Goal: Task Accomplishment & Management: Complete application form

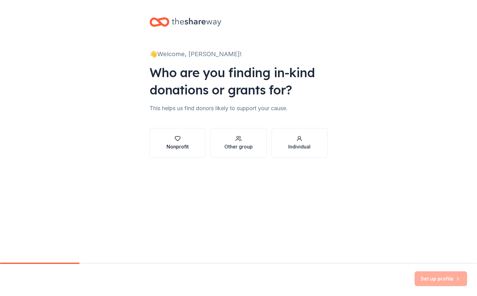
click at [189, 143] on button "Nonprofit" at bounding box center [178, 143] width 56 height 30
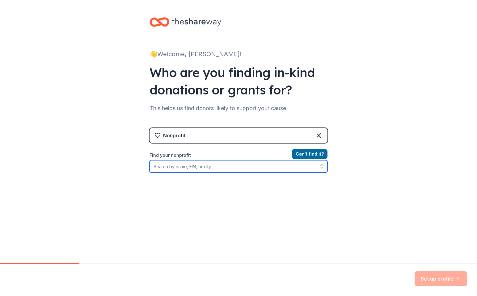
click at [211, 170] on input "Find your nonprofit" at bounding box center [239, 166] width 178 height 12
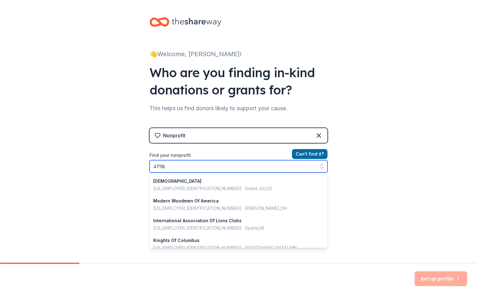
click at [229, 164] on input "47118" at bounding box center [239, 166] width 178 height 12
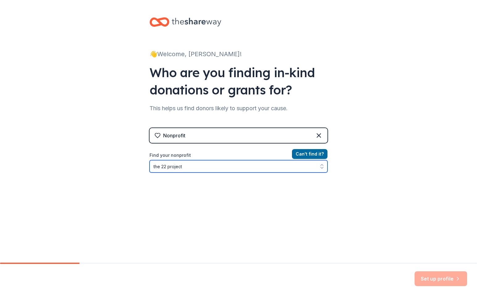
drag, startPoint x: 159, startPoint y: 166, endPoint x: 144, endPoint y: 164, distance: 15.3
click at [144, 164] on div "👋 Welcome, Ashley! Who are you finding in-kind donations or grants for? This he…" at bounding box center [239, 132] width 198 height 264
type input "22 project"
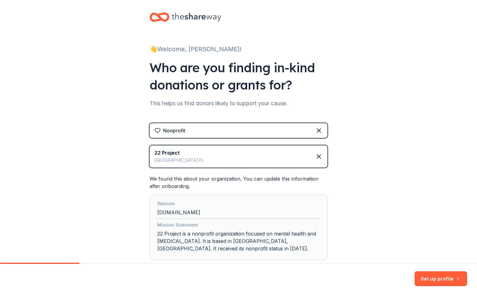
scroll to position [44, 0]
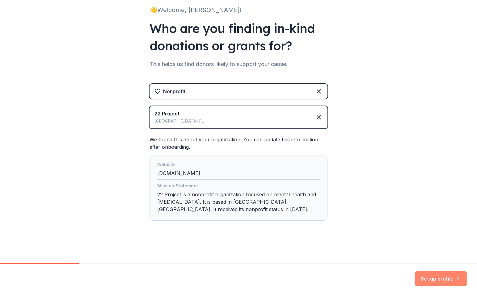
click at [436, 280] on button "Set up profile" at bounding box center [441, 279] width 53 height 15
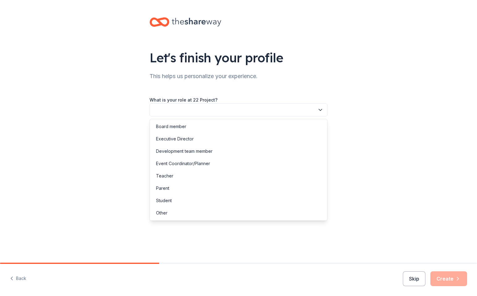
click at [220, 111] on button "button" at bounding box center [239, 110] width 178 height 13
click at [214, 137] on div "Executive Director" at bounding box center [238, 139] width 175 height 12
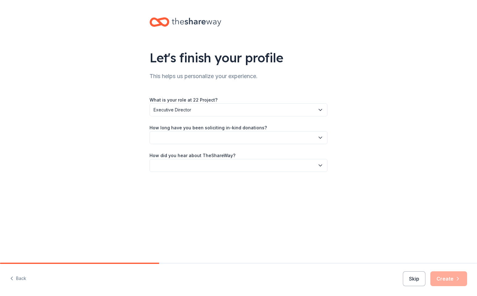
click at [213, 137] on button "button" at bounding box center [239, 137] width 178 height 13
click at [206, 171] on div "1 to 2 years" at bounding box center [238, 167] width 175 height 12
click at [215, 165] on button "button" at bounding box center [239, 165] width 178 height 13
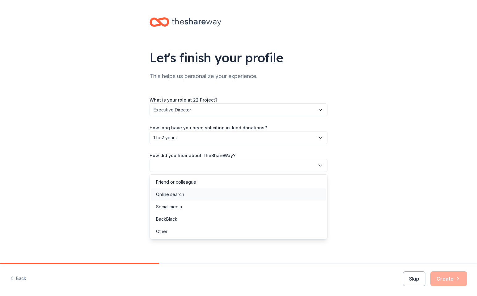
click at [204, 197] on div "Online search" at bounding box center [238, 194] width 175 height 12
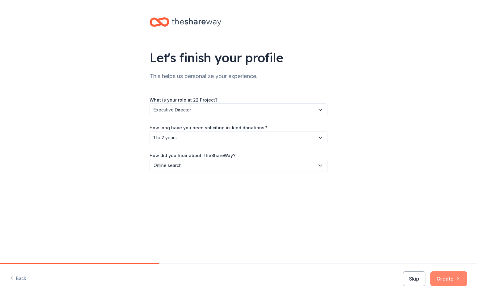
click at [452, 282] on button "Create" at bounding box center [448, 279] width 37 height 15
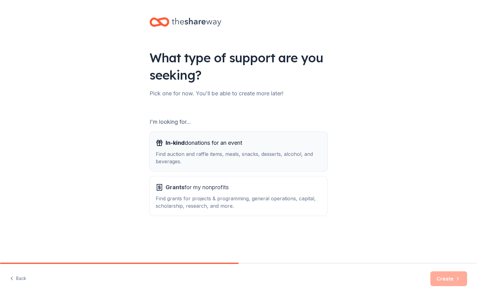
click at [231, 154] on div "Find auction and raffle items, meals, snacks, desserts, alcohol, and beverages." at bounding box center [239, 157] width 166 height 15
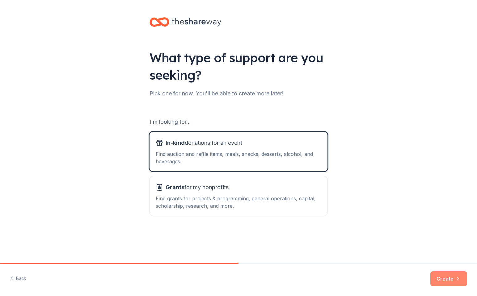
click at [438, 280] on button "Create" at bounding box center [448, 279] width 37 height 15
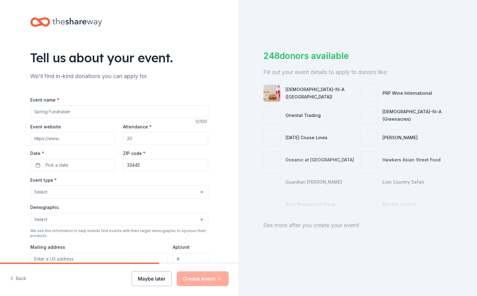
click at [149, 279] on button "Maybe later" at bounding box center [152, 279] width 40 height 15
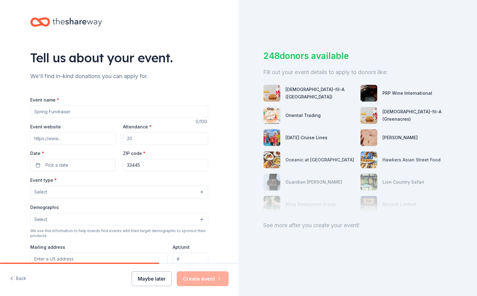
click at [166, 279] on button "Maybe later" at bounding box center [152, 279] width 40 height 15
click at [273, 136] on img at bounding box center [272, 137] width 17 height 17
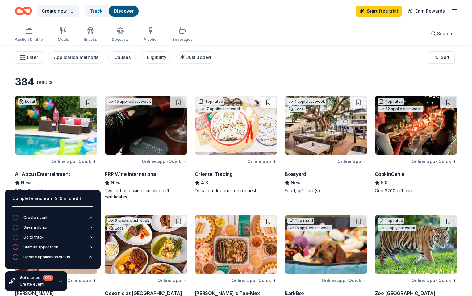
click at [276, 56] on div "Filter Application methods Causes Eligibility Just added Sort" at bounding box center [236, 57] width 472 height 25
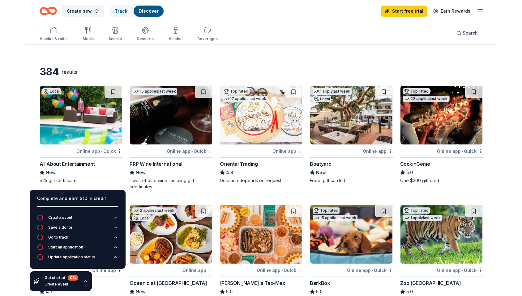
scroll to position [11, 0]
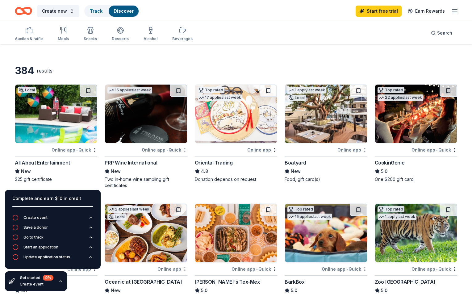
click at [316, 117] on img at bounding box center [326, 114] width 82 height 59
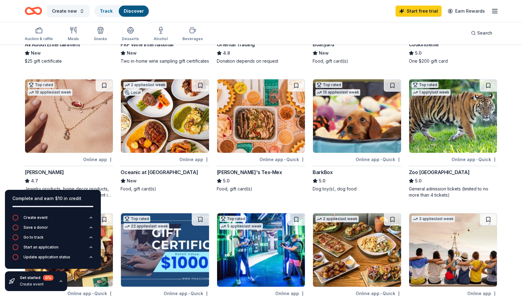
scroll to position [151, 0]
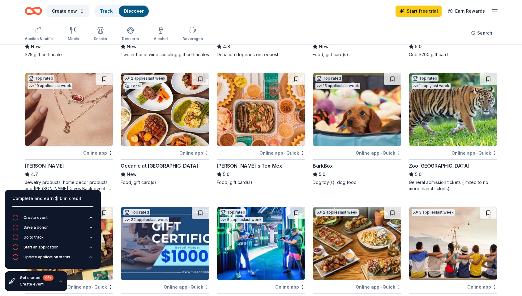
click at [155, 138] on img at bounding box center [165, 110] width 88 height 74
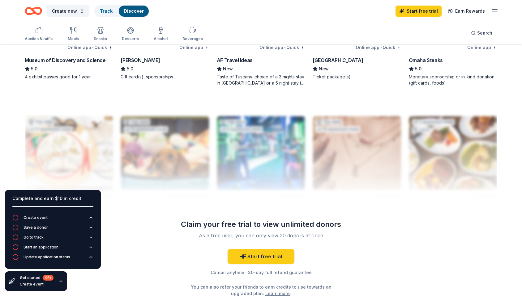
scroll to position [526, 0]
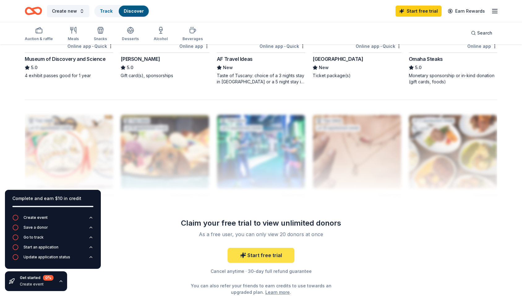
click at [266, 257] on link "Start free trial" at bounding box center [260, 255] width 67 height 15
click at [259, 261] on link "Start free trial" at bounding box center [260, 255] width 67 height 15
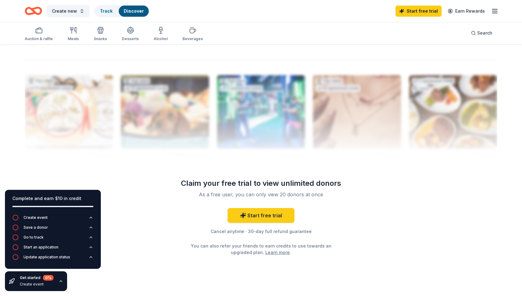
scroll to position [584, 0]
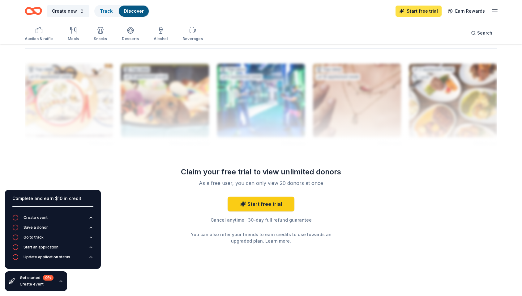
click at [417, 13] on link "Start free trial" at bounding box center [418, 11] width 46 height 11
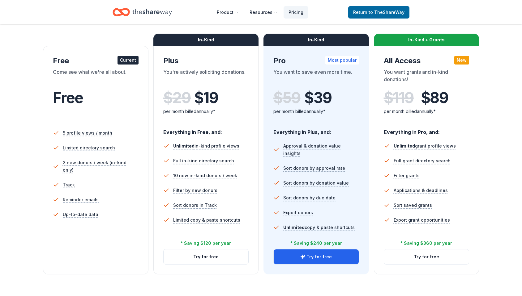
scroll to position [105, 0]
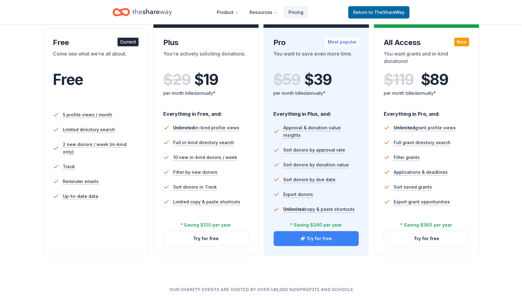
click at [318, 234] on button "Try for free" at bounding box center [315, 238] width 85 height 15
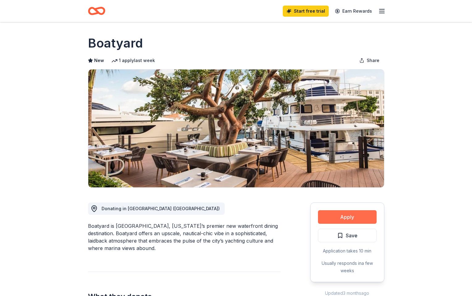
click at [353, 213] on button "Apply" at bounding box center [347, 217] width 59 height 14
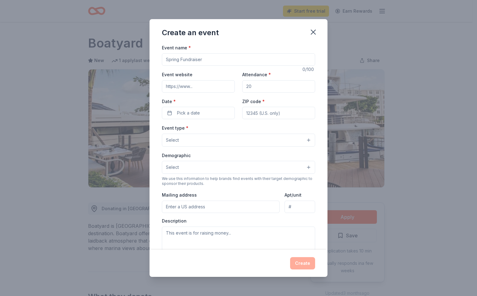
click at [204, 59] on input "Event name *" at bounding box center [238, 59] width 153 height 12
type input "18*4*22 Annual Golf Tournament"
type input "www.support22project.org"
type input "250"
click at [202, 112] on button "Pick a date" at bounding box center [198, 113] width 73 height 12
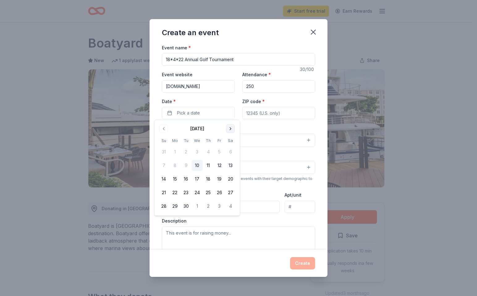
click at [230, 129] on button "Go to next month" at bounding box center [230, 129] width 9 height 9
click at [188, 166] on button "9" at bounding box center [185, 165] width 11 height 11
click at [255, 117] on input "ZIP code *" at bounding box center [278, 113] width 73 height 12
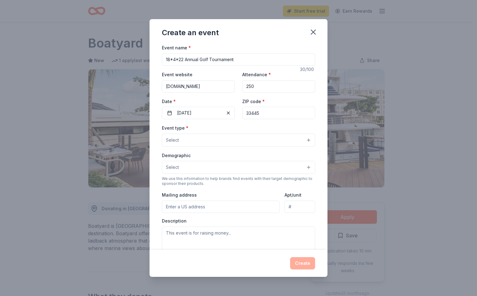
type input "33445"
click at [205, 140] on button "Select" at bounding box center [238, 140] width 153 height 13
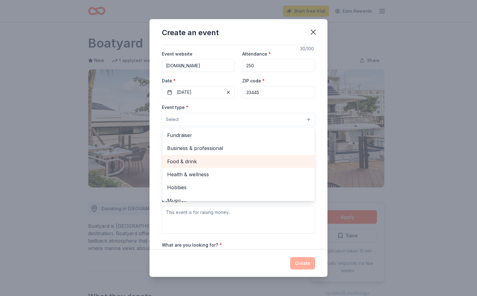
scroll to position [19, 0]
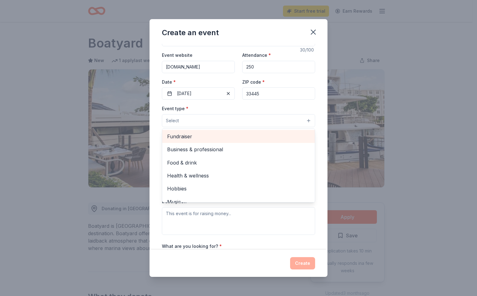
click at [217, 140] on div "Fundraiser" at bounding box center [238, 136] width 153 height 13
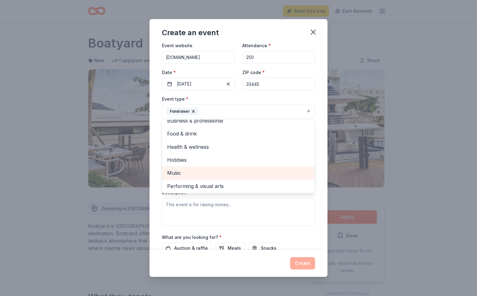
scroll to position [52, 0]
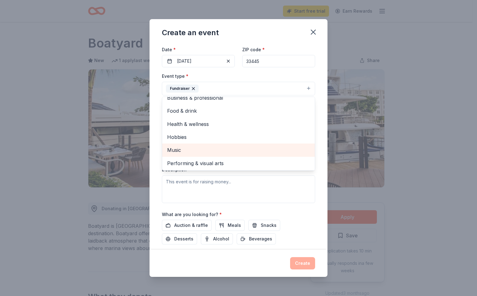
click at [300, 217] on div "Event name * 18*4*22 Annual Golf Tournament 30 /100 Event website www.support22…" at bounding box center [238, 135] width 153 height 286
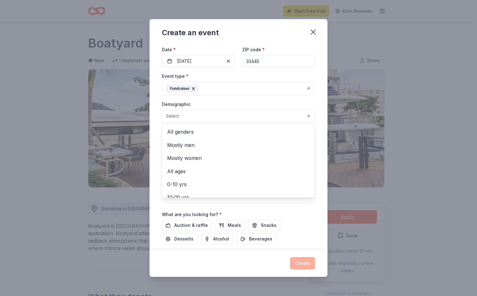
click at [203, 115] on button "Select" at bounding box center [238, 116] width 153 height 13
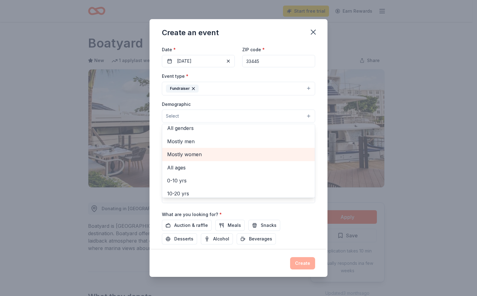
scroll to position [0, 0]
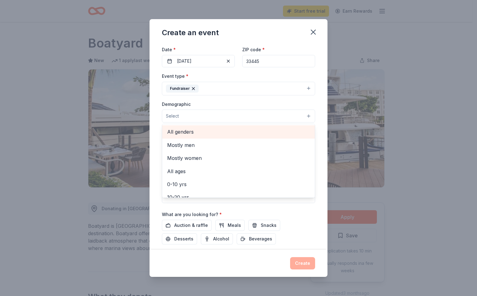
click at [191, 133] on span "All genders" at bounding box center [238, 132] width 143 height 8
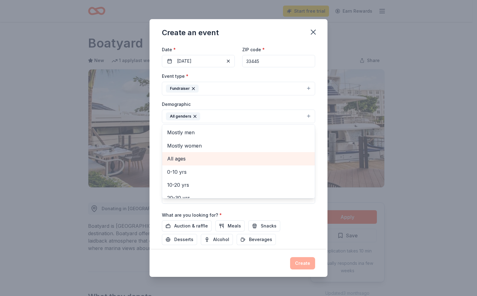
click at [196, 161] on span "All ages" at bounding box center [238, 159] width 143 height 8
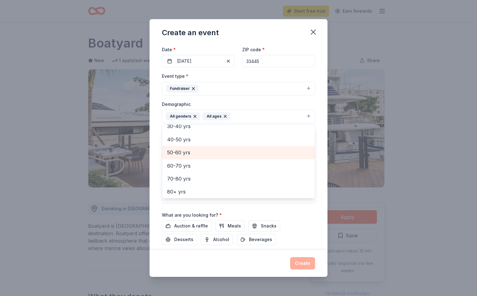
scroll to position [53, 0]
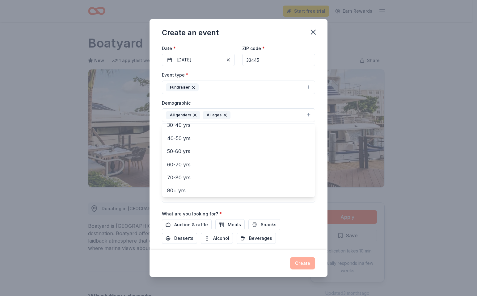
click at [313, 237] on div "Event name * 18*4*22 Annual Golf Tournament 30 /100 Event website www.support22…" at bounding box center [239, 147] width 178 height 206
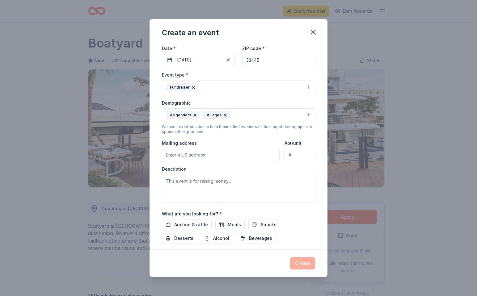
click at [213, 159] on input "Mailing address" at bounding box center [221, 155] width 118 height 12
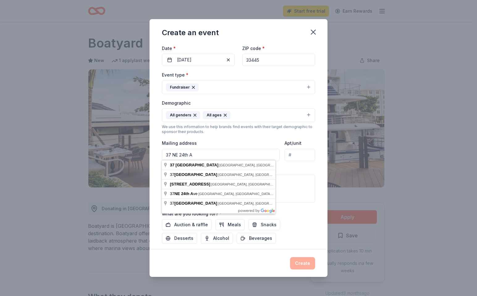
click at [205, 155] on input "37 NE 24th A" at bounding box center [221, 155] width 118 height 12
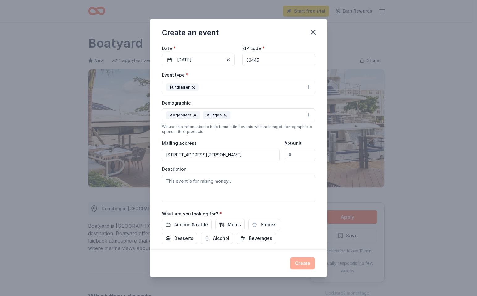
click at [213, 155] on input "4800 Linton Boulevard, Delray Beach, FL, 33445" at bounding box center [221, 155] width 118 height 12
type input "4800 Linton Boulevard, Delray Beach, FL, 33445"
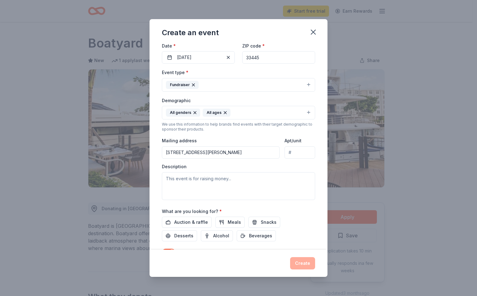
scroll to position [58, 0]
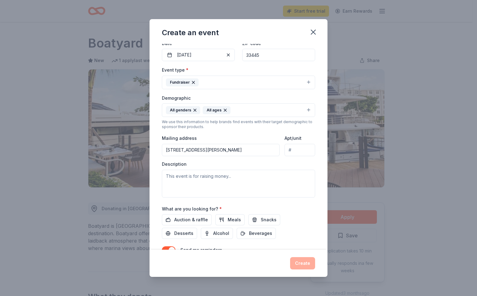
click at [295, 148] on input "Apt/unit" at bounding box center [300, 150] width 31 height 12
type input "D503"
click at [204, 175] on textarea at bounding box center [238, 184] width 153 height 28
click at [179, 175] on textarea at bounding box center [238, 184] width 153 height 28
paste textarea "On December 9, 2025, we will be holding our annual 18*4*22 Golf Tournament fund…"
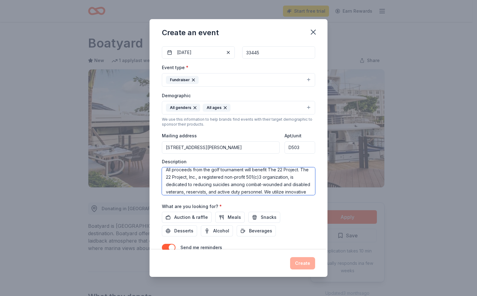
scroll to position [45, 0]
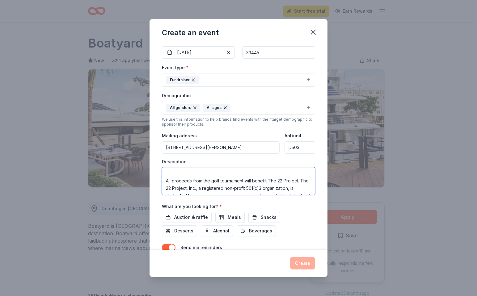
click at [226, 174] on textarea "On December 9, 2025, we will be holding our annual 18*4*22 Golf Tournament fund…" at bounding box center [238, 181] width 153 height 28
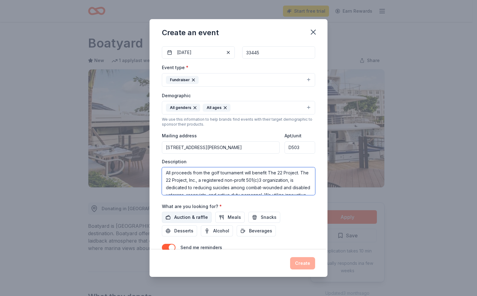
type textarea "On [DATE], we will be holding our annual 18*4*22 Golf Tournament fundraiser. Th…"
click at [195, 214] on span "Auction & raffle" at bounding box center [191, 217] width 34 height 7
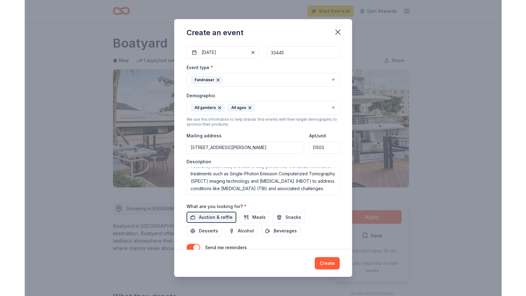
scroll to position [89, 0]
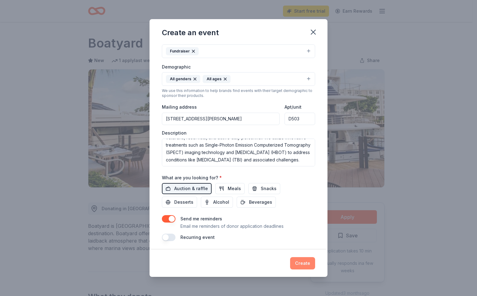
click at [303, 265] on button "Create" at bounding box center [302, 263] width 25 height 12
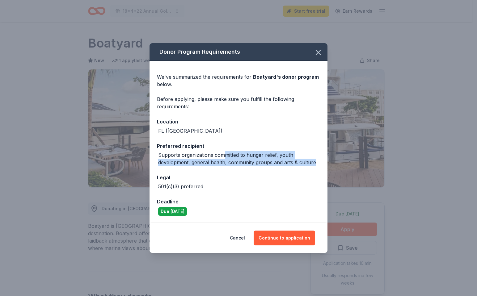
drag, startPoint x: 224, startPoint y: 156, endPoint x: 316, endPoint y: 163, distance: 93.0
click at [316, 163] on div "Supports organizations committed to hunger relief, youth development, general h…" at bounding box center [239, 158] width 162 height 15
click at [298, 241] on button "Continue to application" at bounding box center [284, 238] width 61 height 15
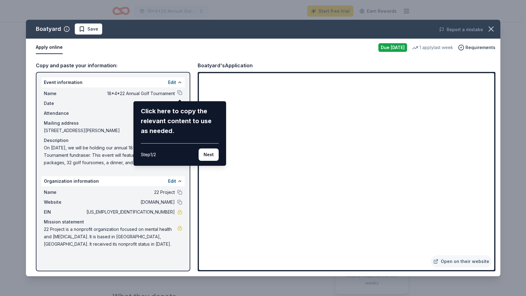
click at [450, 261] on div "Boatyard Save Report a mistake Apply online Due today 1 apply last week Require…" at bounding box center [263, 148] width 475 height 257
click at [457, 264] on div "Boatyard Save Report a mistake Apply online Due today 1 apply last week Require…" at bounding box center [263, 148] width 475 height 257
click at [160, 135] on div "Click here to copy the relevant content to use as needed." at bounding box center [180, 121] width 78 height 30
click at [471, 262] on div "Boatyard Save Report a mistake Apply online Due today 1 apply last week Require…" at bounding box center [263, 148] width 475 height 257
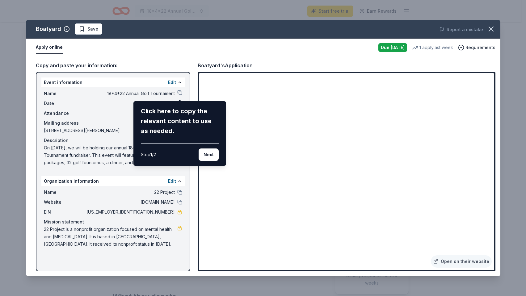
click at [390, 47] on div "Boatyard Save Report a mistake Apply online Due today 1 apply last week Require…" at bounding box center [263, 148] width 475 height 257
click at [472, 49] on div "Boatyard Save Report a mistake Apply online Due today 1 apply last week Require…" at bounding box center [263, 148] width 475 height 257
click at [472, 46] on div "Boatyard Save Report a mistake Apply online Due today 1 apply last week Require…" at bounding box center [263, 148] width 475 height 257
click at [174, 82] on div "Boatyard Save Report a mistake Apply online Due today 1 apply last week Require…" at bounding box center [263, 148] width 475 height 257
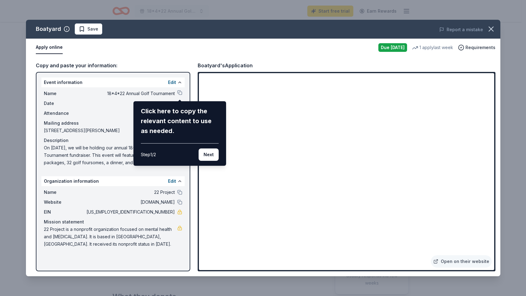
click at [54, 46] on div "Boatyard Save Report a mistake Apply online Due today 1 apply last week Require…" at bounding box center [263, 148] width 475 height 257
click at [49, 49] on div "Boatyard Save Report a mistake Apply online Due today 1 apply last week Require…" at bounding box center [263, 148] width 475 height 257
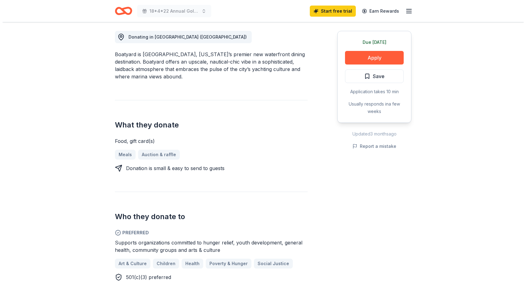
scroll to position [136, 0]
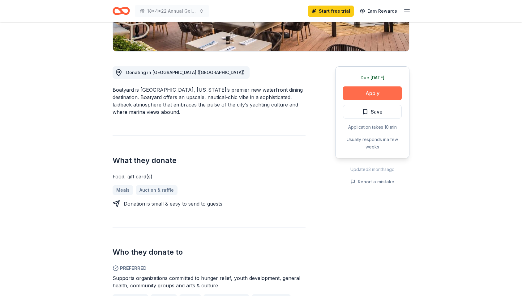
click at [372, 93] on button "Apply" at bounding box center [372, 94] width 59 height 14
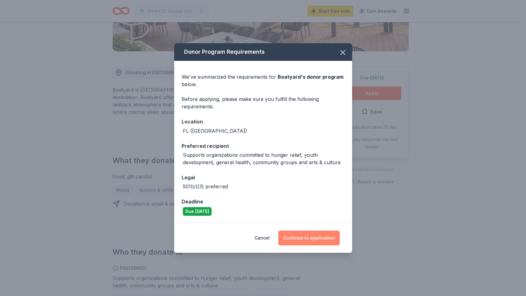
click at [312, 232] on button "Continue to application" at bounding box center [308, 238] width 61 height 15
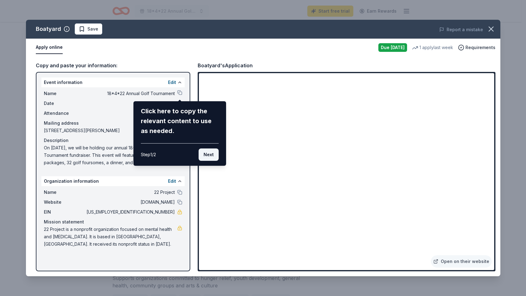
click at [211, 154] on button "Next" at bounding box center [209, 155] width 20 height 12
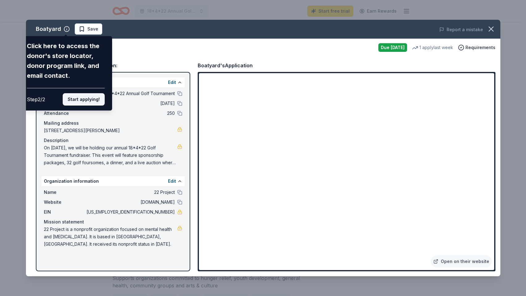
click at [81, 93] on button "Start applying!" at bounding box center [84, 99] width 42 height 12
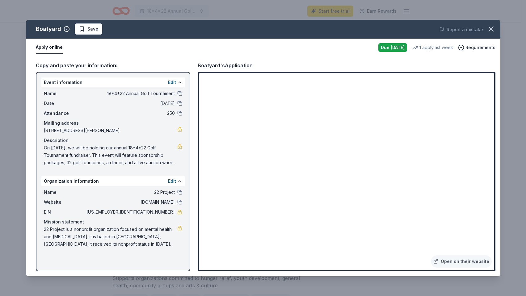
click at [478, 258] on div "Boatyard Save Report a mistake Apply online Due [DATE] 1 apply last week Requir…" at bounding box center [263, 148] width 475 height 257
click at [476, 260] on div "Boatyard Save Report a mistake Apply online Due today 1 apply last week Require…" at bounding box center [263, 148] width 475 height 257
click at [472, 261] on div "Boatyard Save Report a mistake Apply online Due today 1 apply last week Require…" at bounding box center [263, 148] width 475 height 257
click at [447, 261] on link "Open on their website" at bounding box center [461, 262] width 61 height 12
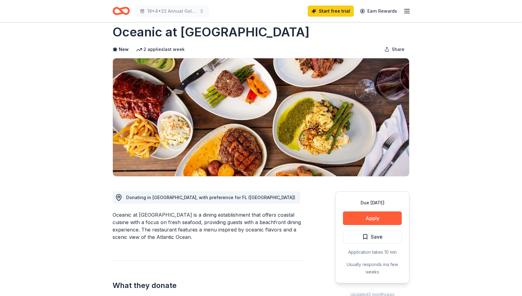
scroll to position [42, 0]
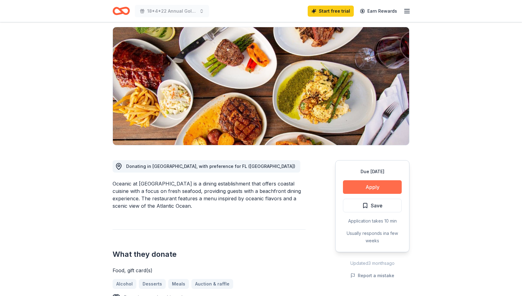
click at [379, 190] on button "Apply" at bounding box center [372, 187] width 59 height 14
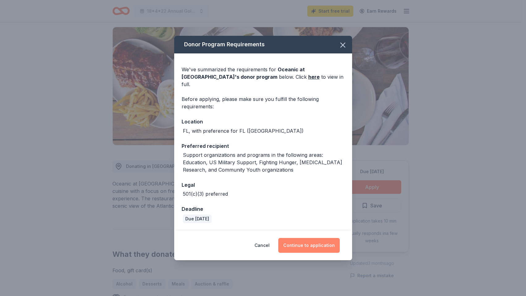
click at [316, 242] on button "Continue to application" at bounding box center [308, 245] width 61 height 15
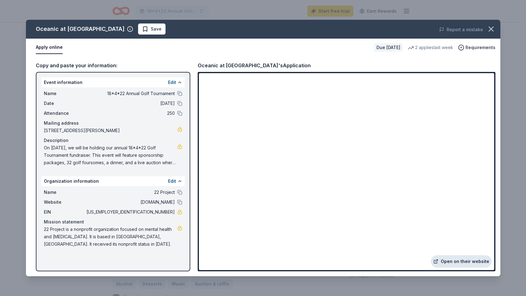
click at [452, 261] on link "Open on their website" at bounding box center [461, 262] width 61 height 12
click at [491, 25] on icon "button" at bounding box center [491, 29] width 9 height 9
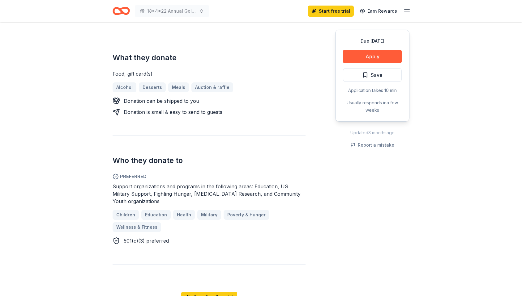
scroll to position [0, 0]
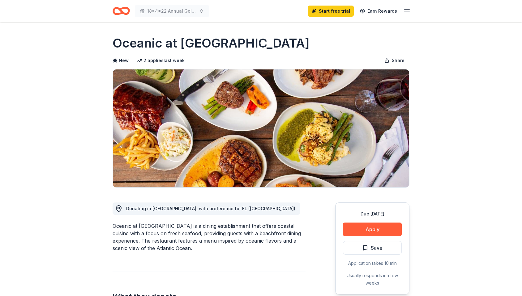
click at [408, 15] on icon "button" at bounding box center [406, 10] width 7 height 7
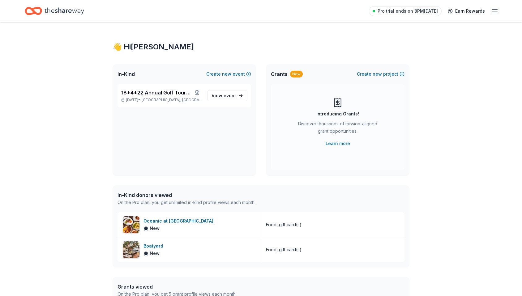
click at [495, 12] on icon "button" at bounding box center [494, 10] width 7 height 7
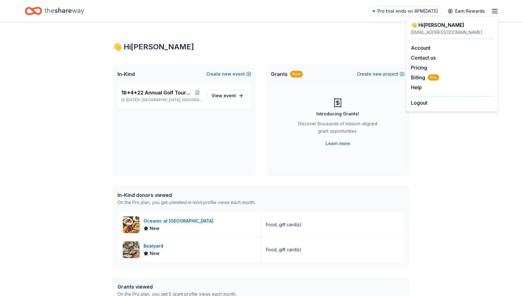
click at [50, 38] on div "👋 Hi [PERSON_NAME] In-Kind Create new event 18*4*22 Annual Golf Tournament [DAT…" at bounding box center [261, 201] width 522 height 359
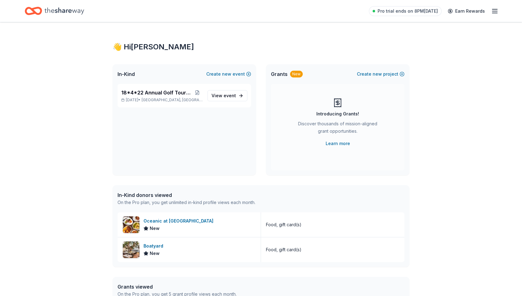
click at [58, 11] on icon "Home" at bounding box center [64, 11] width 40 height 13
click at [38, 11] on icon "Home" at bounding box center [33, 11] width 17 height 15
click at [234, 99] on link "View event" at bounding box center [227, 95] width 40 height 11
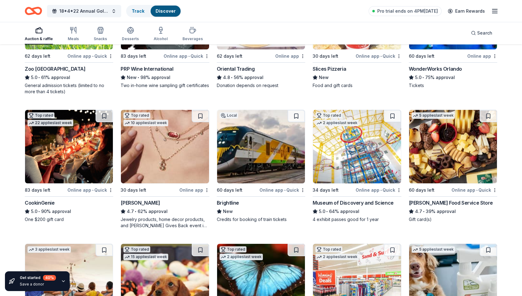
scroll to position [139, 0]
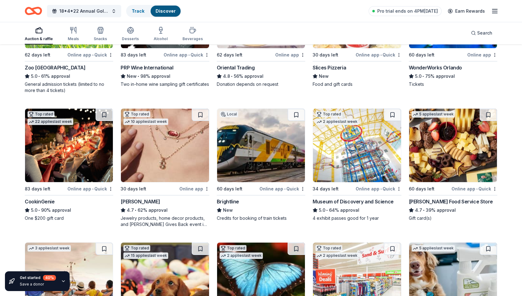
click at [253, 157] on img at bounding box center [261, 146] width 88 height 74
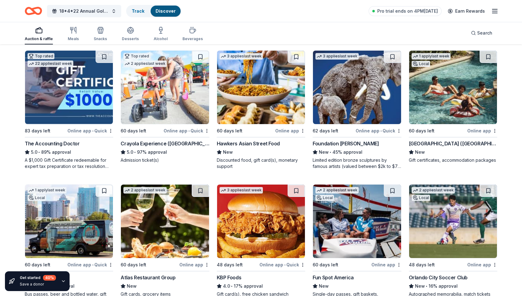
scroll to position [467, 0]
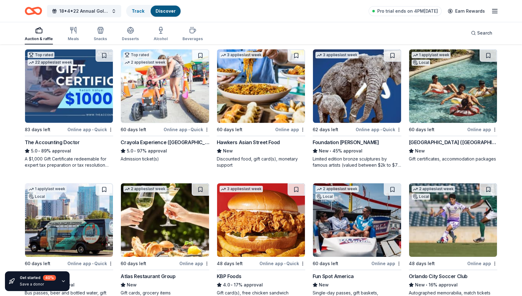
click at [445, 141] on div "[GEOGRAPHIC_DATA] ([GEOGRAPHIC_DATA])" at bounding box center [452, 142] width 88 height 7
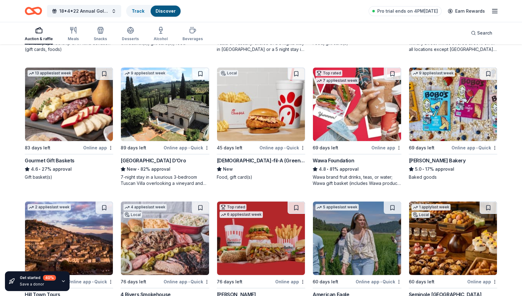
scroll to position [852, 0]
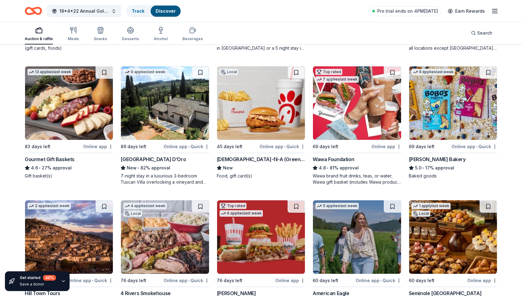
click at [485, 125] on img at bounding box center [453, 103] width 88 height 74
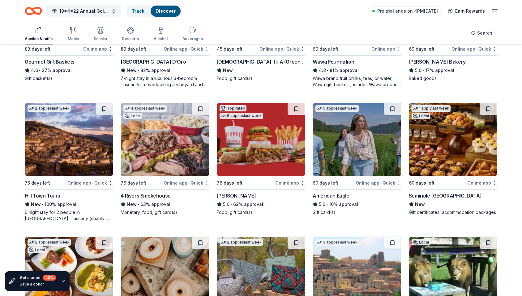
scroll to position [951, 0]
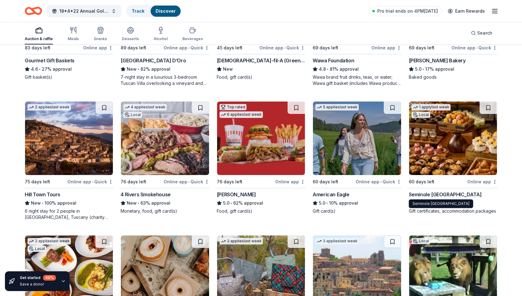
click at [454, 194] on div "Seminole Hard Rock Hotel & Casino Hollywood" at bounding box center [444, 194] width 73 height 7
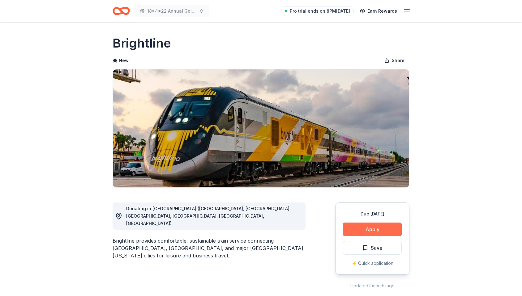
click at [359, 229] on button "Apply" at bounding box center [372, 230] width 59 height 14
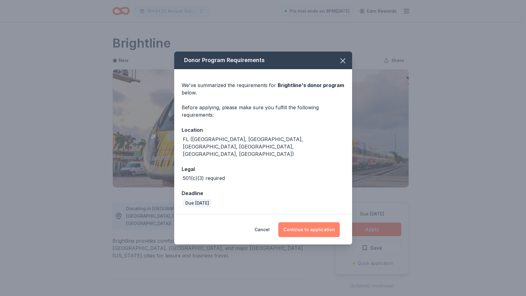
click at [312, 226] on button "Continue to application" at bounding box center [308, 229] width 61 height 15
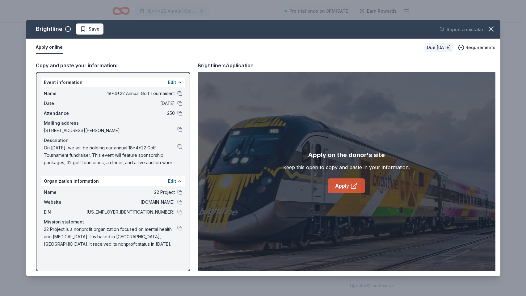
click at [350, 189] on icon at bounding box center [353, 185] width 7 height 7
click at [492, 30] on icon "button" at bounding box center [491, 29] width 4 height 4
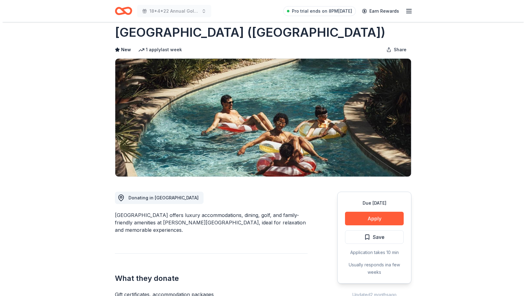
scroll to position [34, 0]
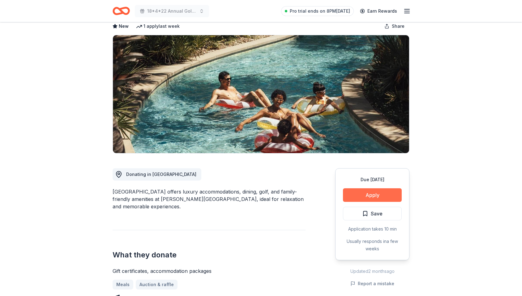
click at [360, 193] on button "Apply" at bounding box center [372, 195] width 59 height 14
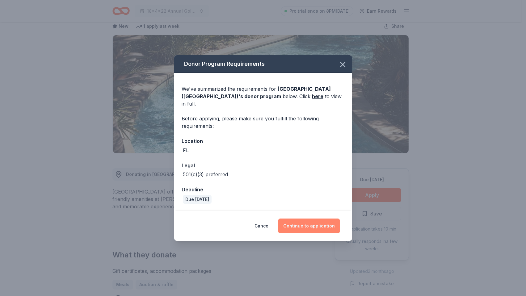
click at [314, 224] on button "Continue to application" at bounding box center [308, 226] width 61 height 15
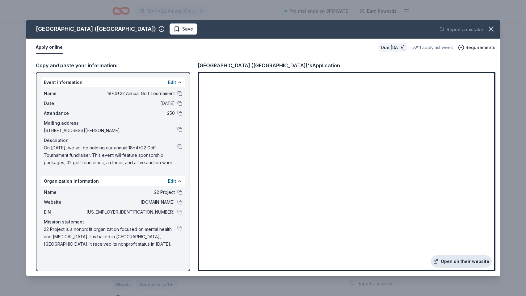
click at [456, 262] on link "Open on their website" at bounding box center [461, 262] width 61 height 12
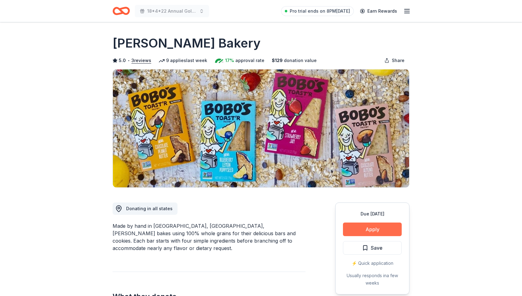
click at [382, 230] on button "Apply" at bounding box center [372, 230] width 59 height 14
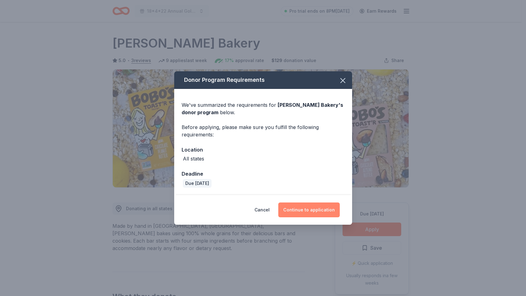
click at [315, 208] on button "Continue to application" at bounding box center [308, 210] width 61 height 15
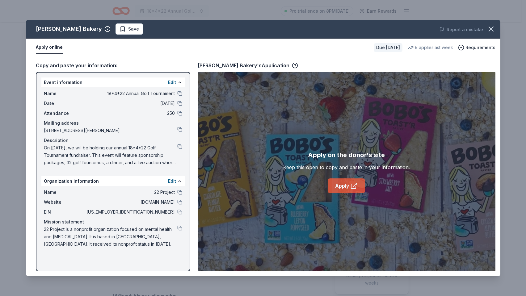
click at [339, 185] on link "Apply" at bounding box center [346, 186] width 37 height 15
click at [495, 28] on icon "button" at bounding box center [491, 29] width 9 height 9
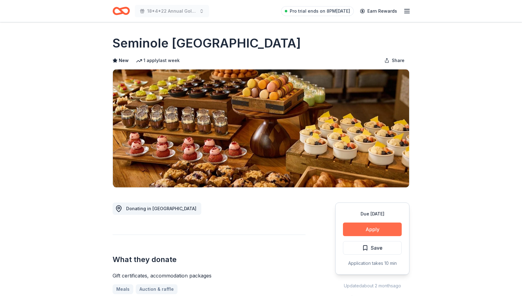
click at [368, 230] on button "Apply" at bounding box center [372, 230] width 59 height 14
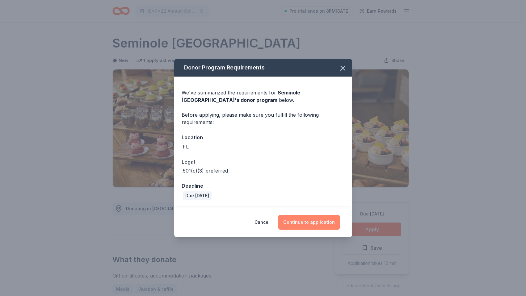
click at [311, 224] on button "Continue to application" at bounding box center [308, 222] width 61 height 15
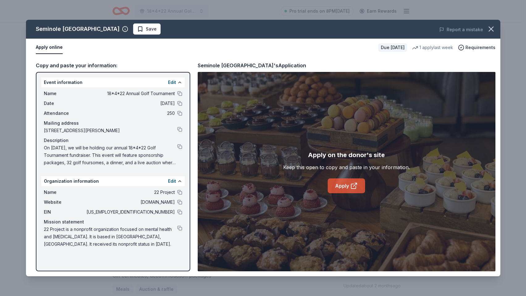
click at [350, 188] on link "Apply" at bounding box center [346, 186] width 37 height 15
